Goal: Download file/media

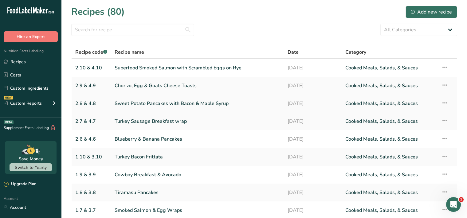
click at [265, 104] on link "Sweet Potato Pancakes with Bacon & Maple Syrup" at bounding box center [196, 103] width 165 height 13
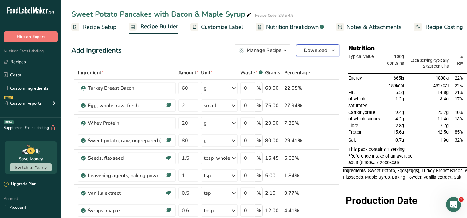
click at [331, 51] on icon "button" at bounding box center [333, 51] width 5 height 8
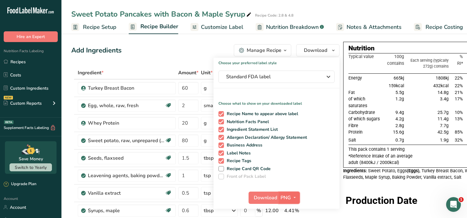
click at [292, 196] on icon "button" at bounding box center [294, 198] width 5 height 8
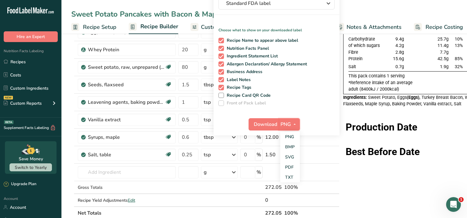
scroll to position [76, 0]
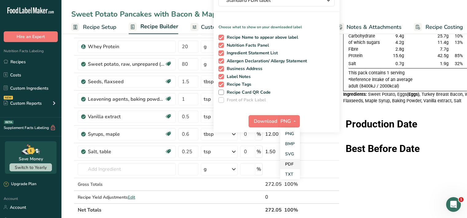
click at [288, 164] on link "PDF" at bounding box center [290, 164] width 20 height 10
click at [260, 123] on span "Download" at bounding box center [265, 121] width 23 height 7
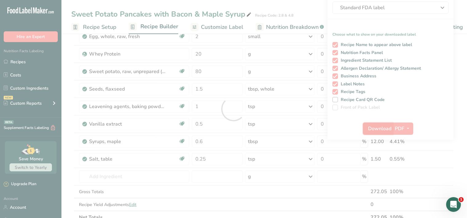
scroll to position [0, 0]
